Goal: Information Seeking & Learning: Check status

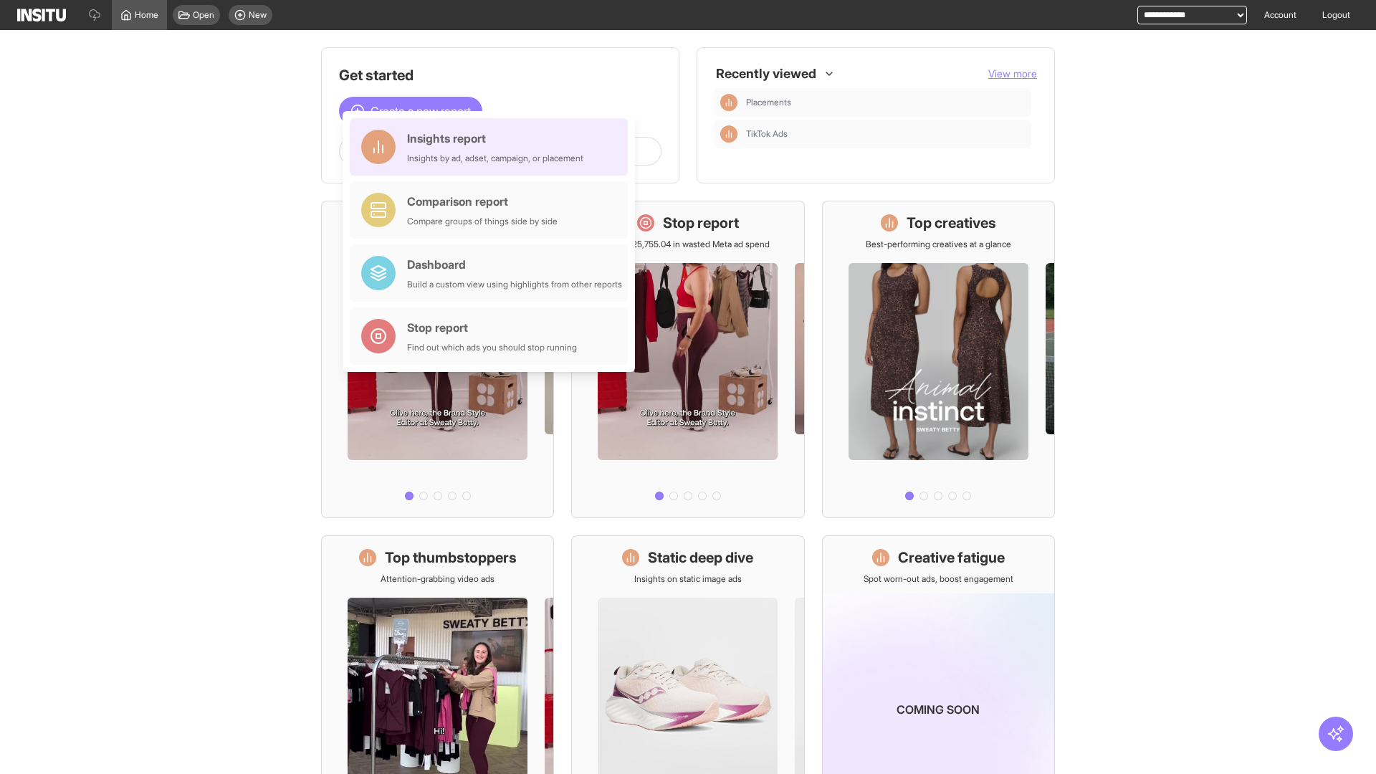
click at [492, 147] on div "Insights report Insights by ad, adset, campaign, or placement" at bounding box center [495, 147] width 176 height 34
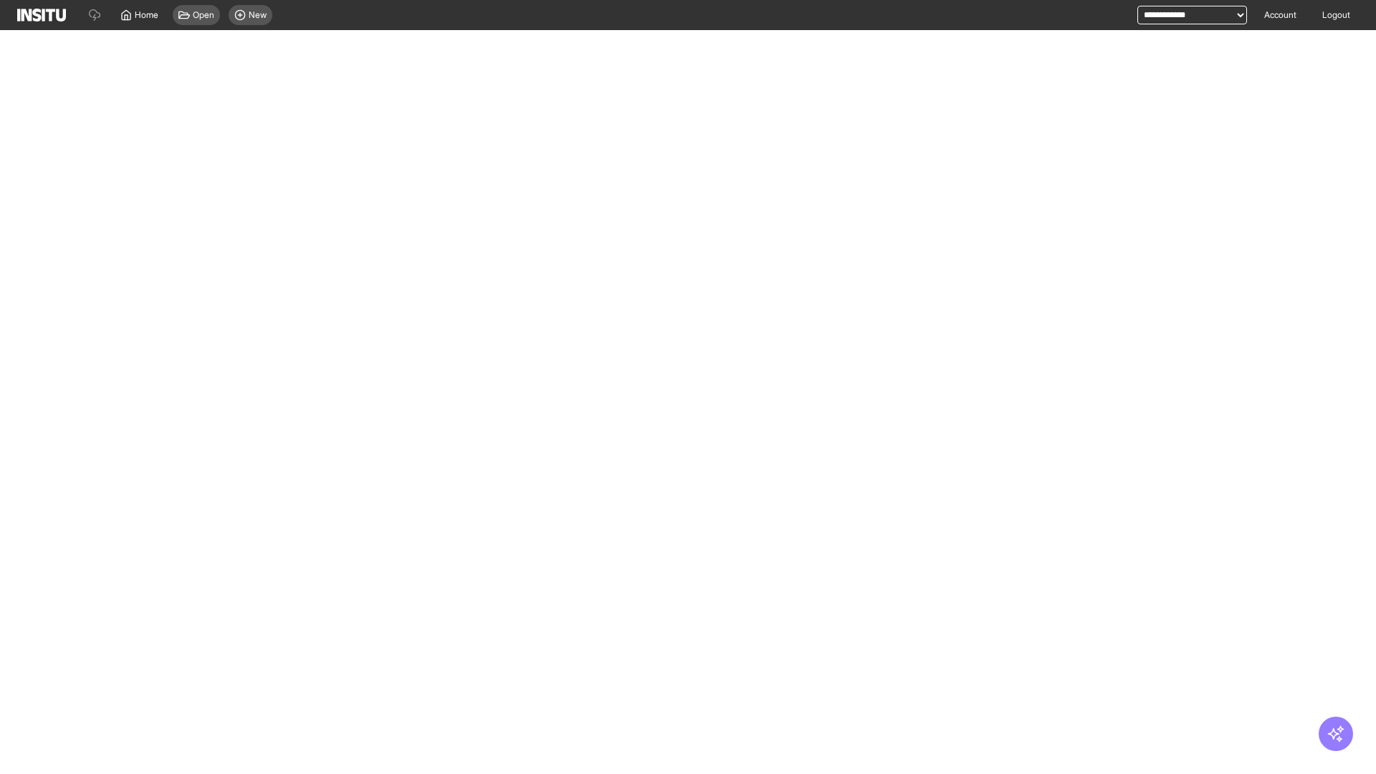
select select "**"
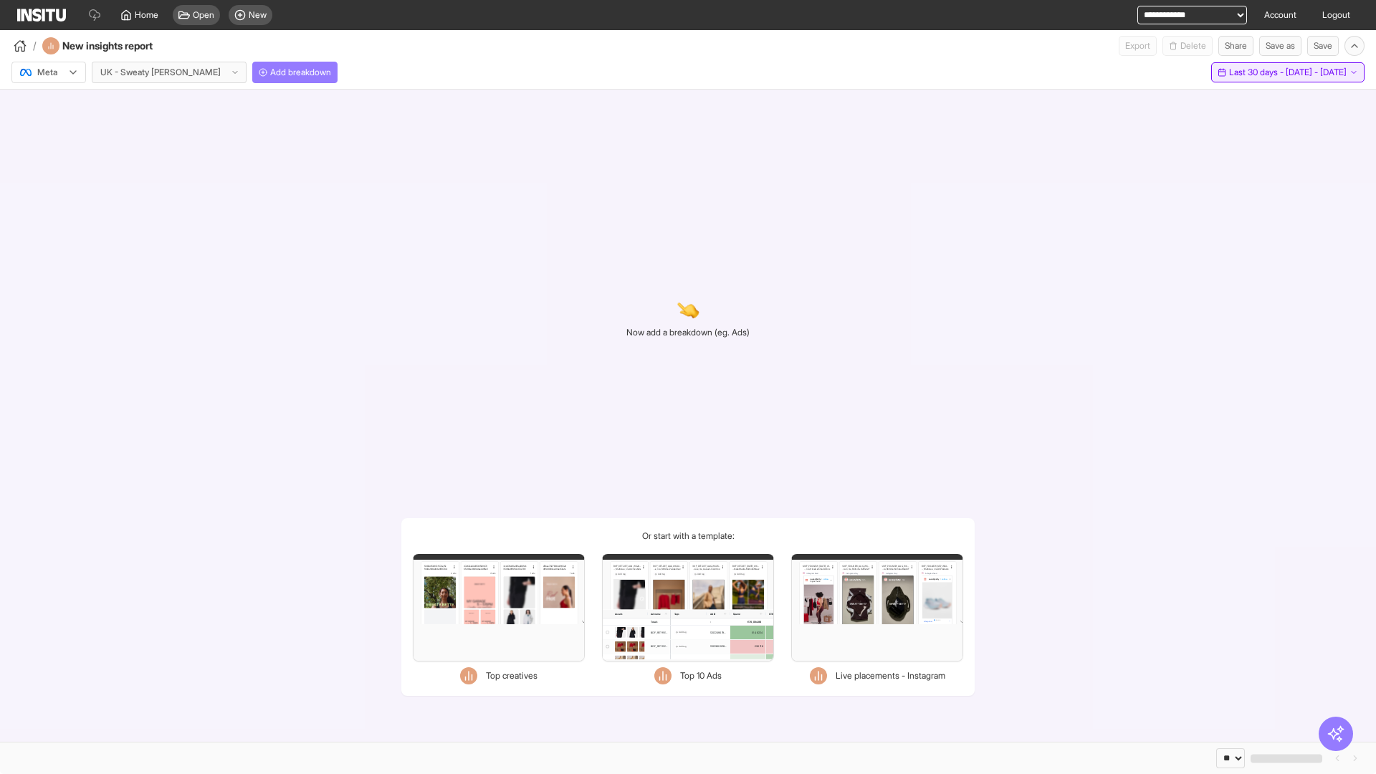
click at [1257, 72] on span "Last 30 days - [DATE] - [DATE]" at bounding box center [1288, 72] width 118 height 11
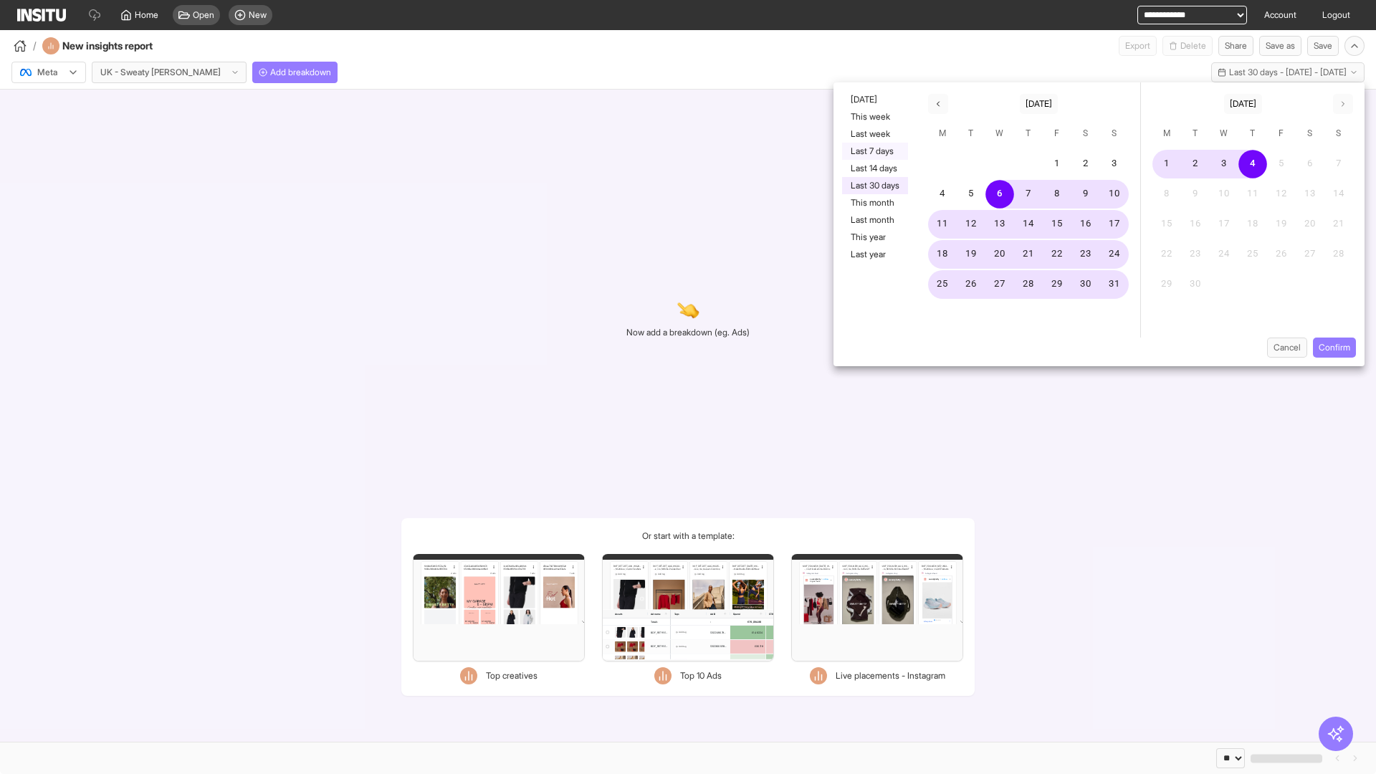
click at [874, 151] on button "Last 7 days" at bounding box center [875, 151] width 66 height 17
